Goal: Information Seeking & Learning: Learn about a topic

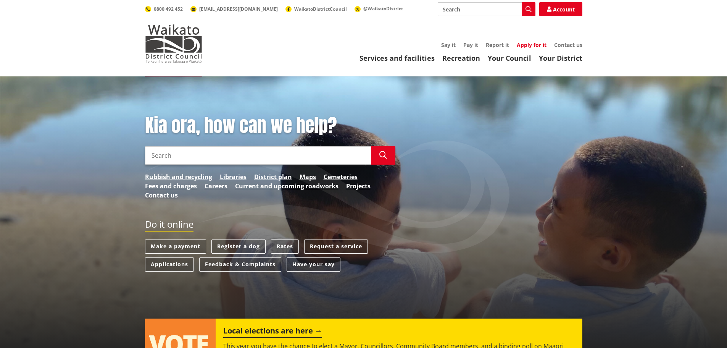
click at [530, 45] on link "Apply for it" at bounding box center [532, 44] width 30 height 7
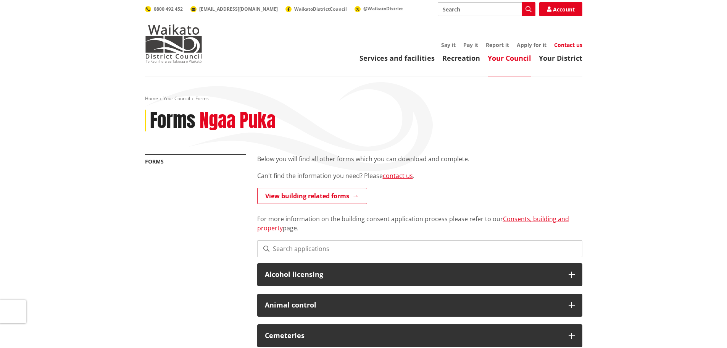
click at [568, 44] on link "Contact us" at bounding box center [568, 44] width 28 height 7
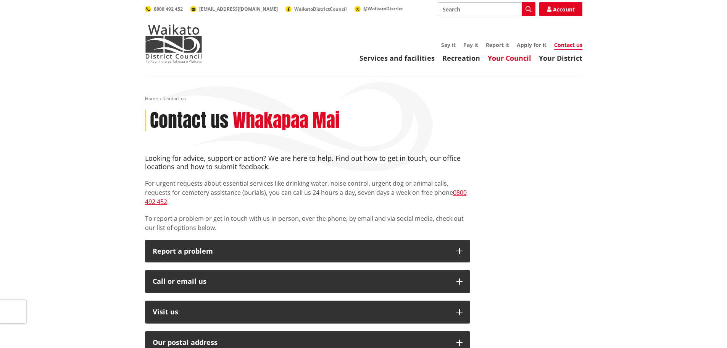
click at [518, 58] on link "Your Council" at bounding box center [510, 57] width 44 height 9
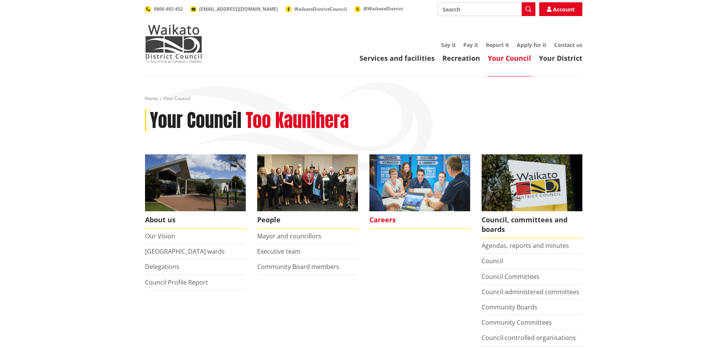
click at [386, 217] on span "Careers" at bounding box center [420, 220] width 101 height 18
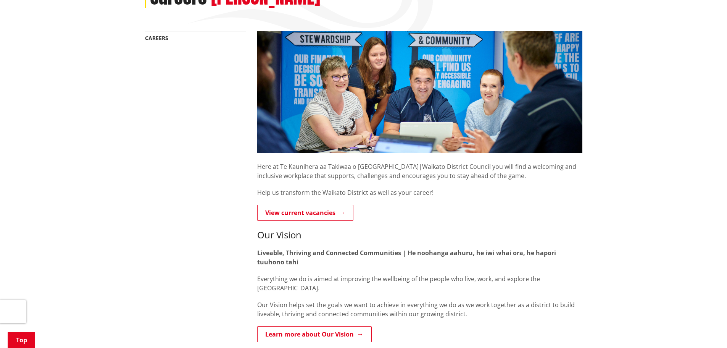
scroll to position [153, 0]
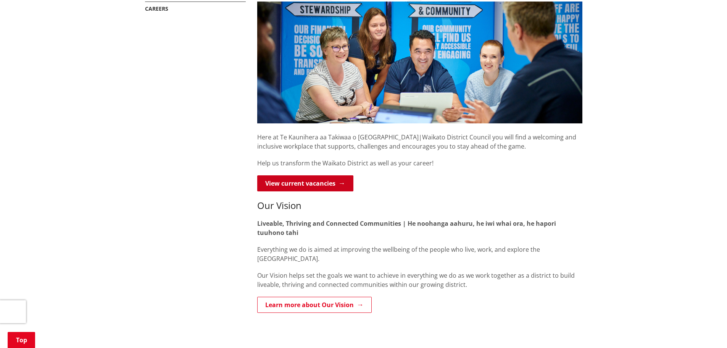
click at [302, 184] on link "View current vacancies" at bounding box center [305, 183] width 96 height 16
